Goal: Transaction & Acquisition: Subscribe to service/newsletter

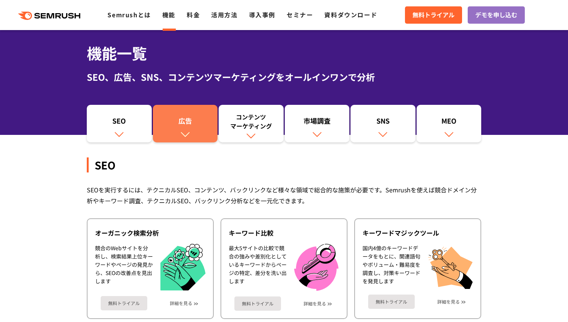
click at [191, 125] on div "広告" at bounding box center [186, 122] width 58 height 13
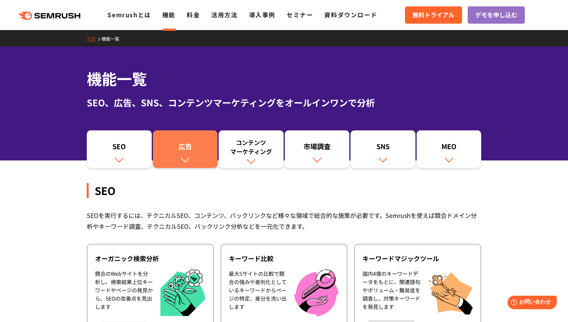
click at [174, 153] on div "広告" at bounding box center [186, 148] width 58 height 13
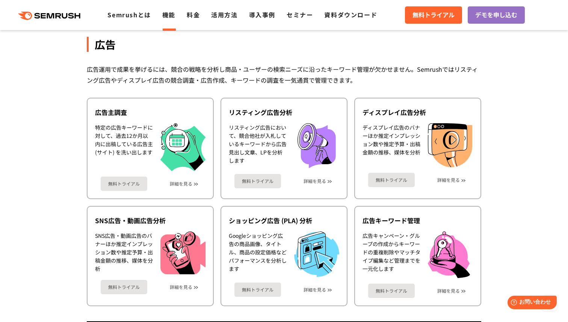
scroll to position [669, 0]
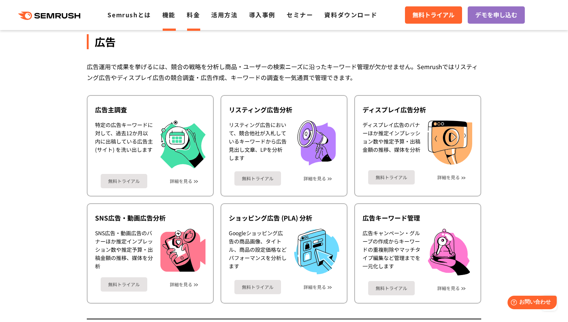
click at [189, 17] on link "料金" at bounding box center [193, 14] width 13 height 9
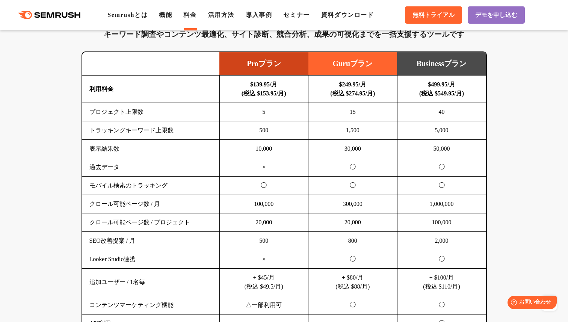
scroll to position [461, 0]
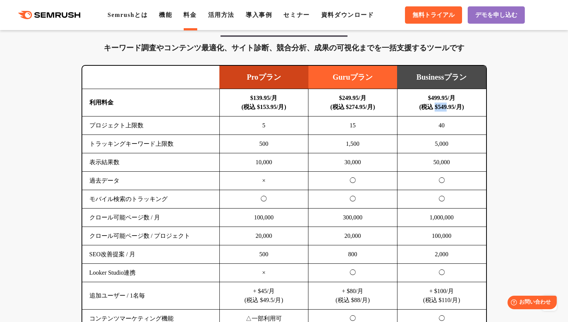
drag, startPoint x: 432, startPoint y: 109, endPoint x: 448, endPoint y: 109, distance: 15.8
click at [448, 109] on b "$499.95/月 (税込 $549.95/月)" at bounding box center [441, 102] width 45 height 15
click at [446, 109] on b "$499.95/月 (税込 $549.95/月)" at bounding box center [441, 102] width 45 height 15
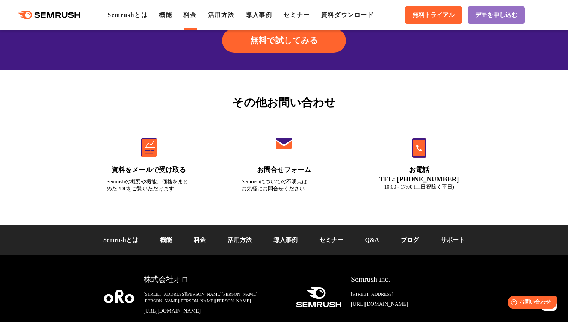
scroll to position [2553, 0]
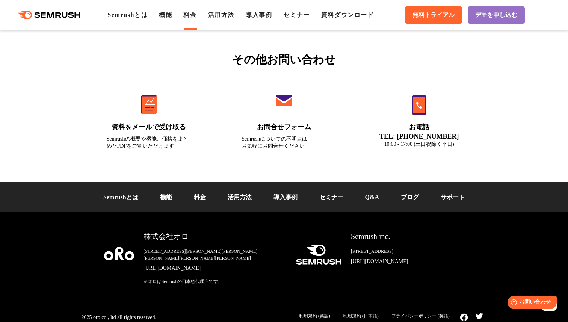
click at [179, 265] on link "[URL][DOMAIN_NAME]" at bounding box center [214, 269] width 141 height 8
